Goal: Information Seeking & Learning: Learn about a topic

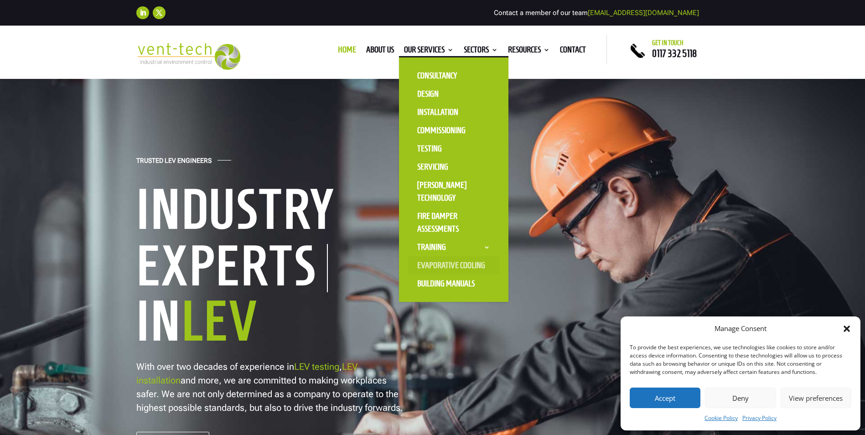
click at [448, 261] on link "Evaporative Cooling" at bounding box center [453, 265] width 91 height 18
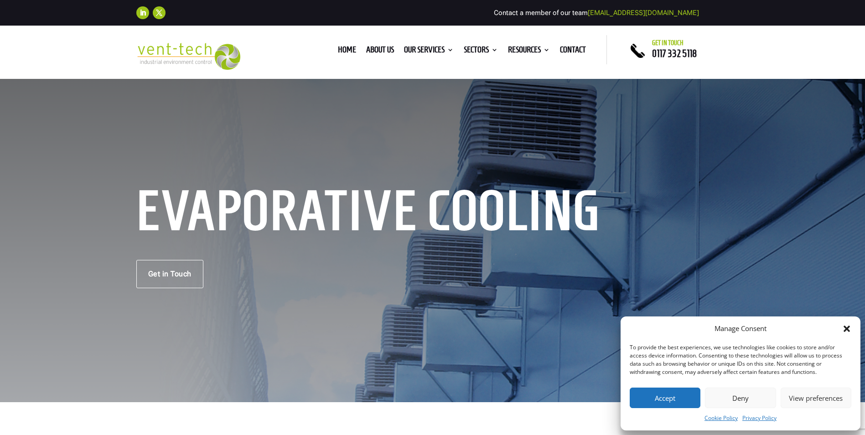
click at [757, 394] on button "Deny" at bounding box center [740, 397] width 71 height 21
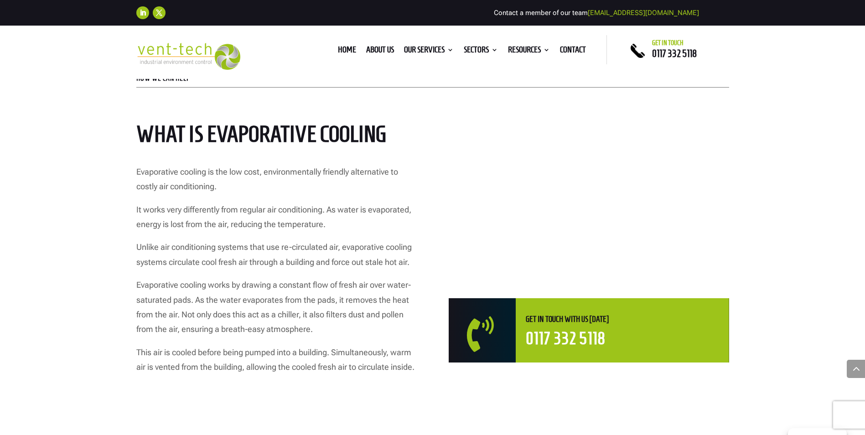
scroll to position [410, 0]
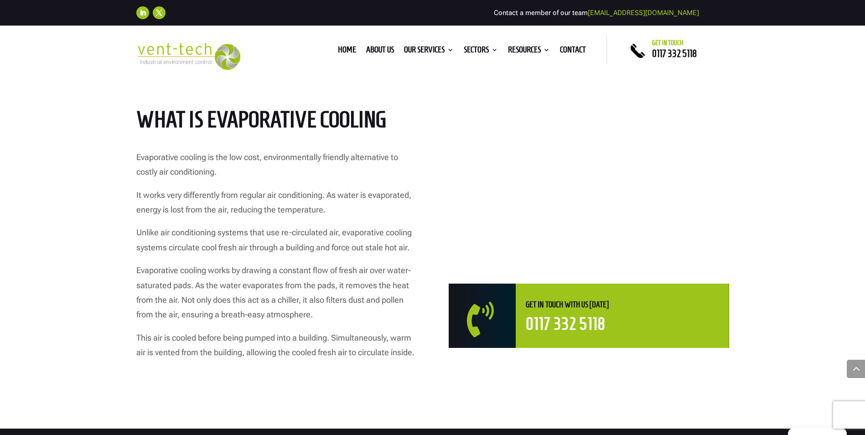
click at [82, 134] on div "HOW WE CAN HELP What is Evaporative Cooling Evaporative cooling is the low cost…" at bounding box center [432, 210] width 865 height 437
click at [64, 124] on div "HOW WE CAN HELP What is Evaporative Cooling Evaporative cooling is the low cost…" at bounding box center [432, 210] width 865 height 437
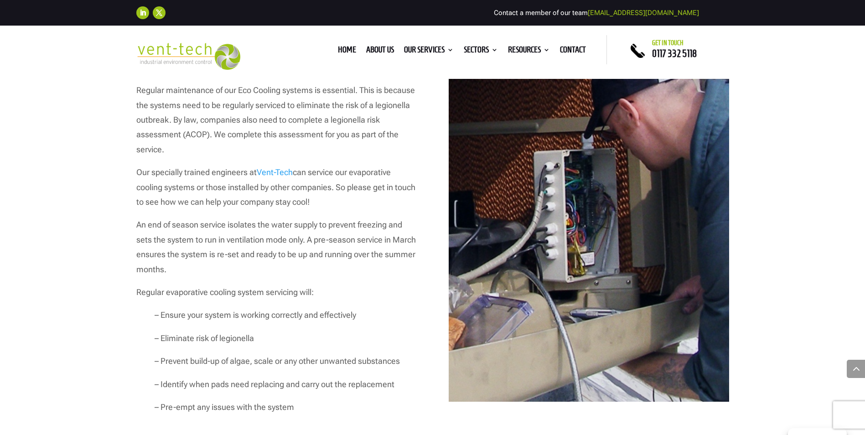
scroll to position [2416, 0]
